Goal: Task Accomplishment & Management: Use online tool/utility

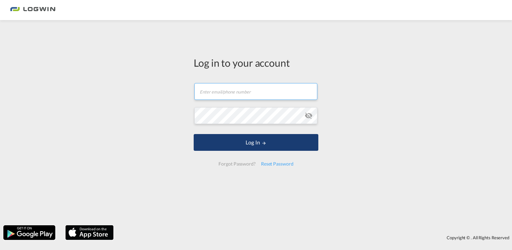
type input "[EMAIL_ADDRESS][DOMAIN_NAME]"
click at [285, 139] on button "Log In" at bounding box center [256, 142] width 125 height 17
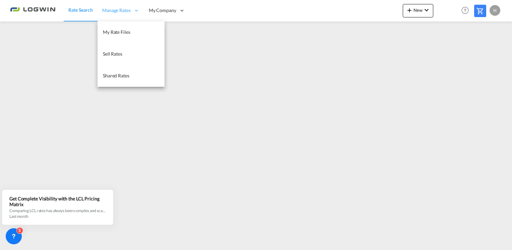
click at [118, 11] on span "Manage Rates" at bounding box center [116, 10] width 28 height 7
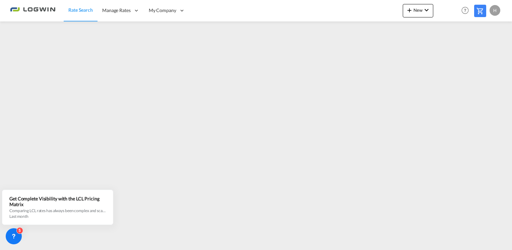
click at [76, 9] on span "Rate Search" at bounding box center [80, 10] width 24 height 6
click at [49, 10] on img at bounding box center [32, 10] width 45 height 15
